Goal: Find specific page/section

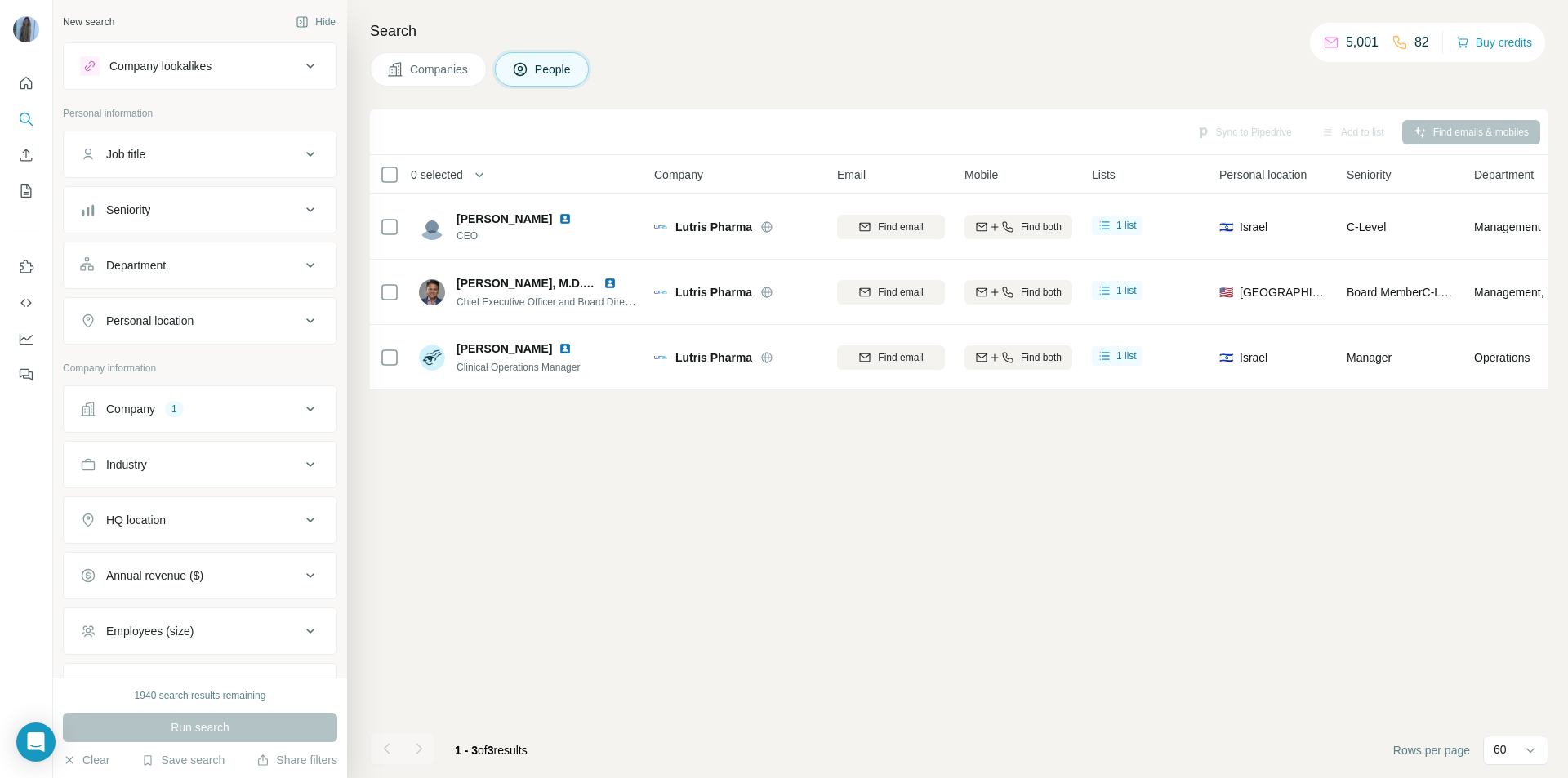
click at [301, 409] on icon at bounding box center [310, 409] width 19 height 19
click at [155, 516] on icon "button" at bounding box center [156, 516] width 13 height 13
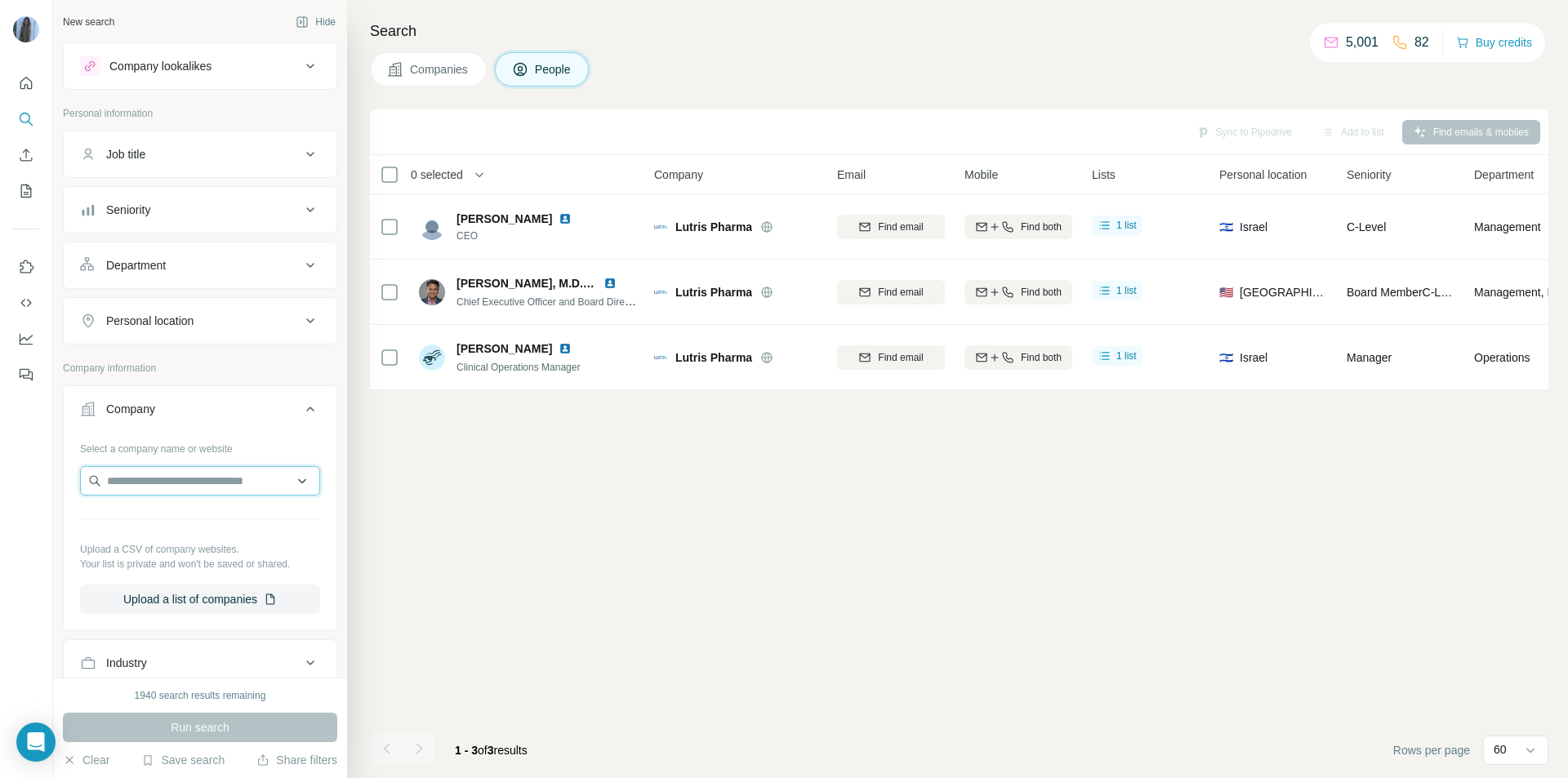
click at [131, 485] on input "text" at bounding box center [200, 481] width 240 height 29
type input "**********"
